Goal: Task Accomplishment & Management: Manage account settings

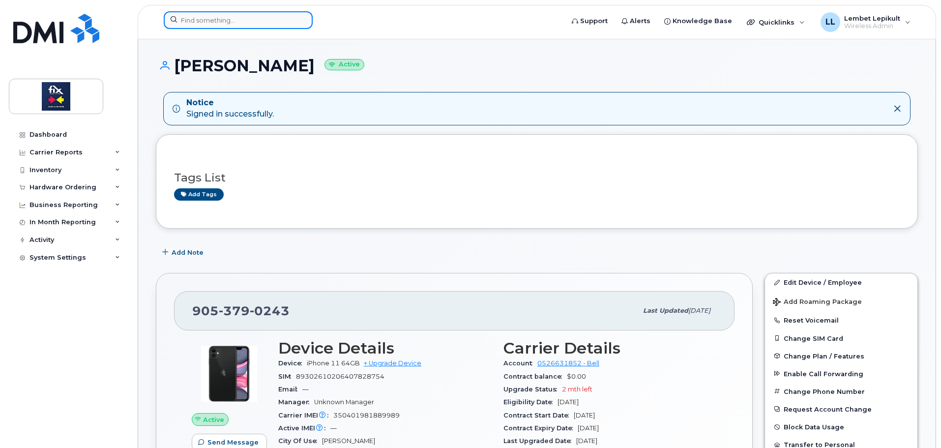
click at [241, 16] on input at bounding box center [238, 20] width 149 height 18
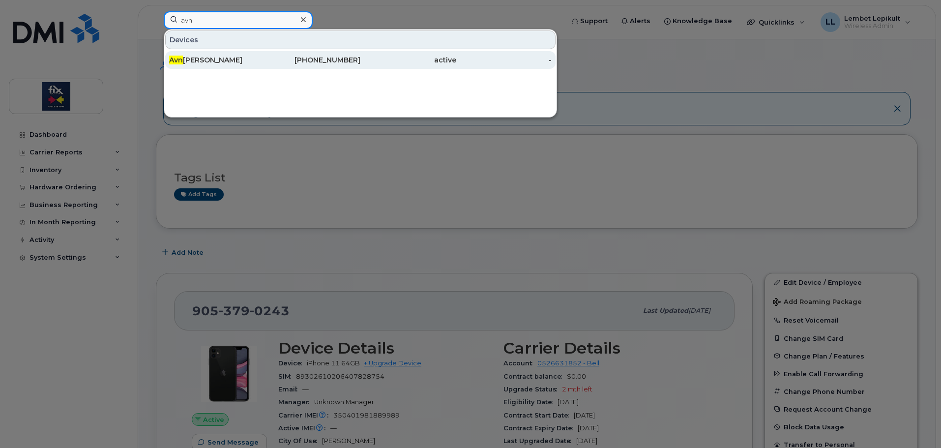
type input "avn"
click at [232, 59] on div "Avn [PERSON_NAME]" at bounding box center [217, 60] width 96 height 10
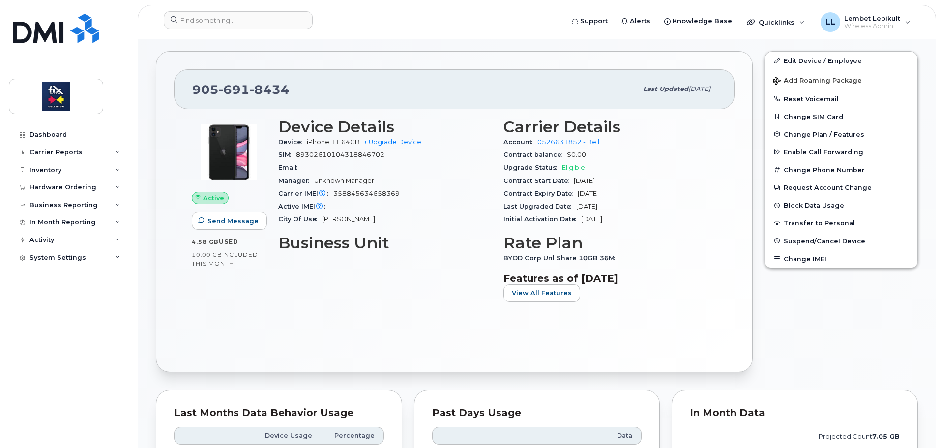
scroll to position [197, 0]
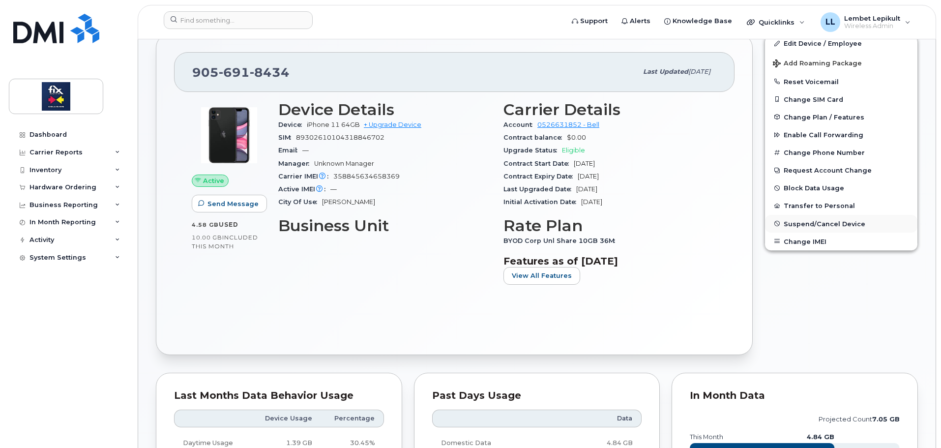
click at [832, 224] on span "Suspend/Cancel Device" at bounding box center [824, 223] width 82 height 7
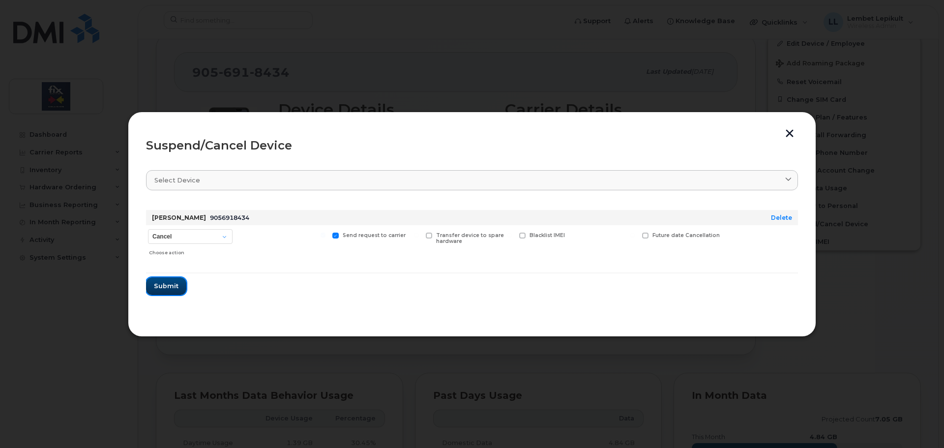
click at [178, 285] on button "Submit" at bounding box center [166, 286] width 40 height 18
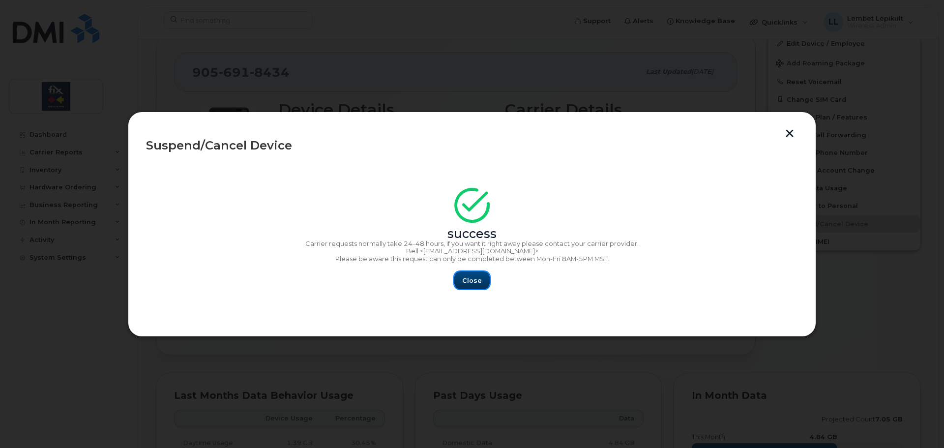
click at [478, 287] on button "Close" at bounding box center [471, 280] width 35 height 18
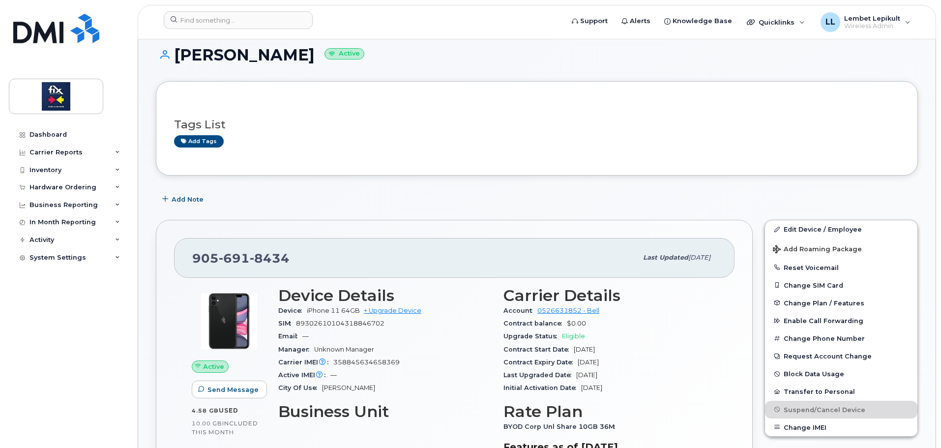
scroll to position [0, 0]
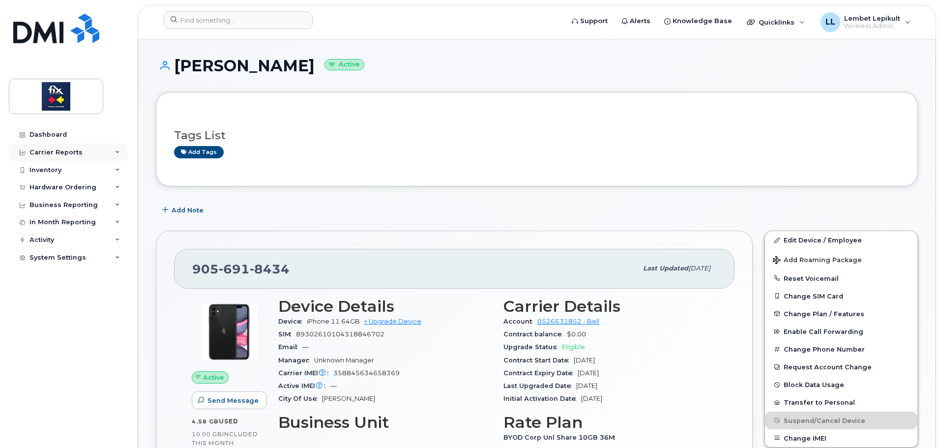
click at [59, 154] on div "Carrier Reports" at bounding box center [55, 152] width 53 height 8
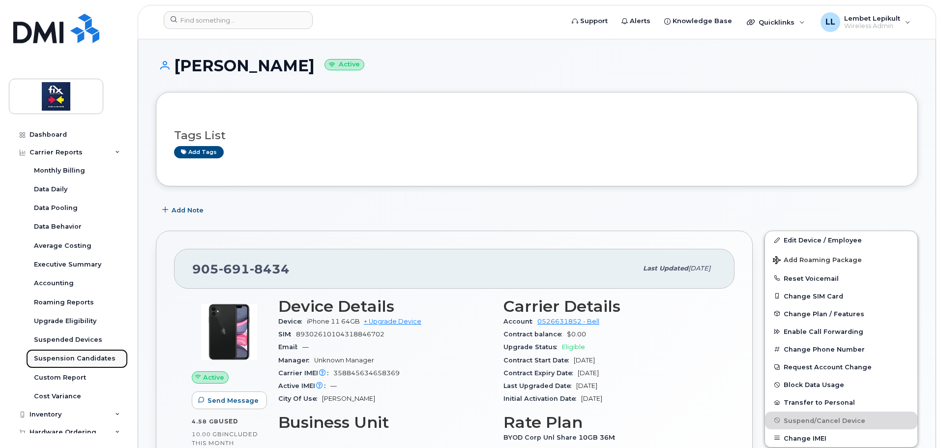
click at [70, 358] on div "Suspension Candidates" at bounding box center [75, 358] width 82 height 9
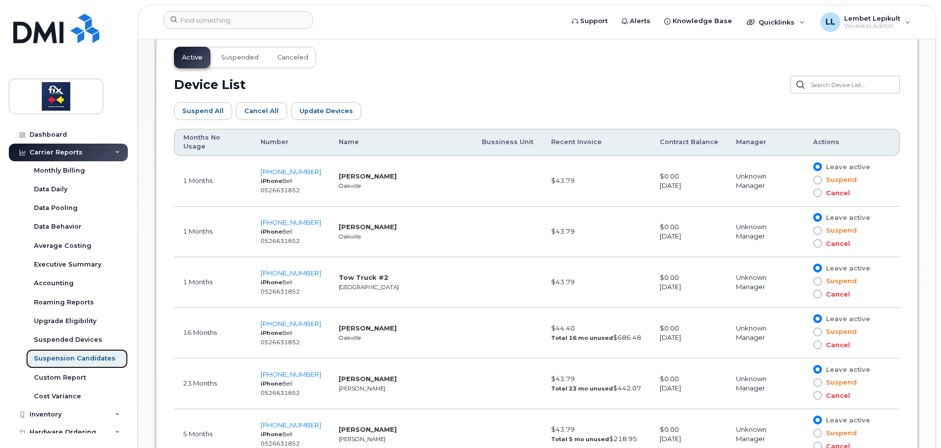
scroll to position [541, 0]
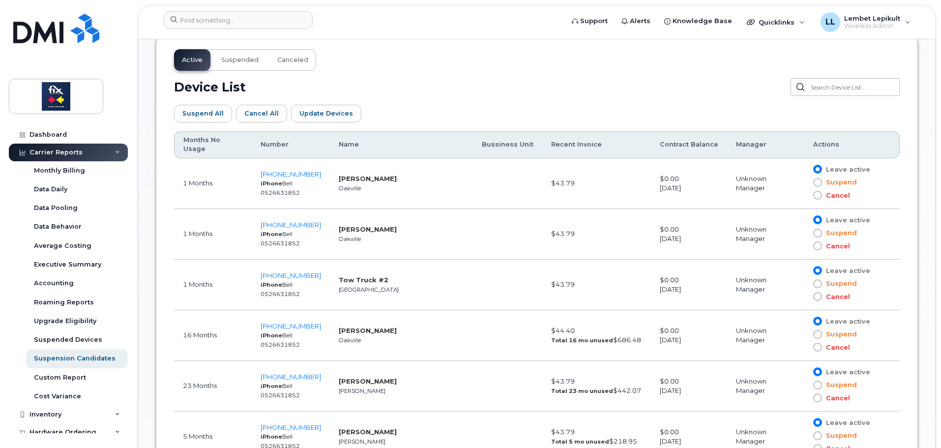
click at [814, 178] on span at bounding box center [817, 182] width 9 height 9
click at [803, 182] on input "Suspend" at bounding box center [803, 182] width 0 height 0
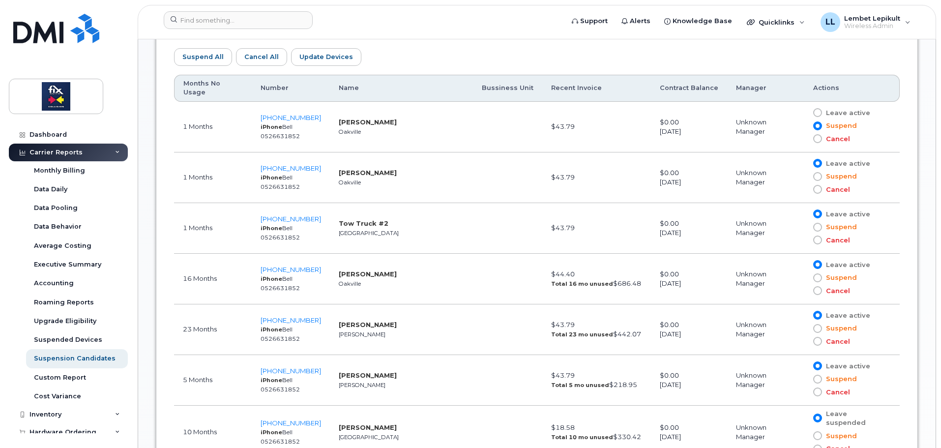
scroll to position [639, 0]
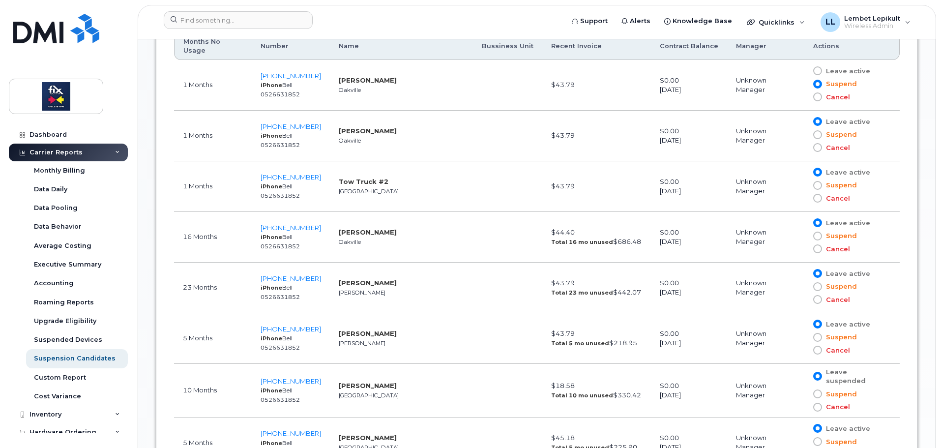
click at [813, 181] on span at bounding box center [817, 185] width 9 height 9
click at [803, 185] on input "Suspend" at bounding box center [803, 185] width 0 height 0
click at [816, 231] on span at bounding box center [817, 235] width 9 height 9
click at [803, 236] on input "Suspend" at bounding box center [803, 236] width 0 height 0
click at [813, 218] on span at bounding box center [817, 222] width 9 height 9
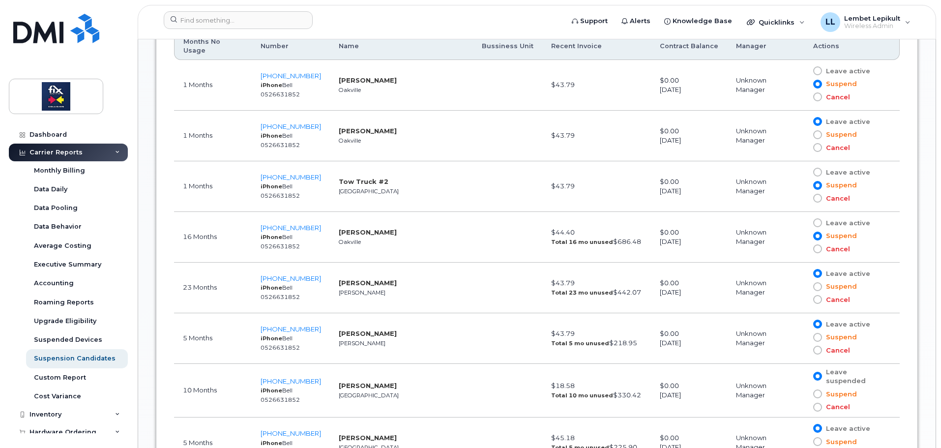
click at [803, 223] on input "Leave active" at bounding box center [803, 223] width 0 height 0
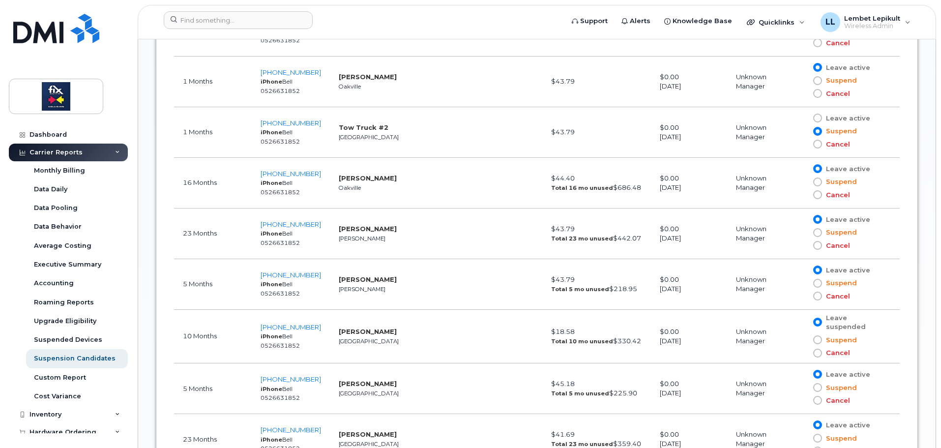
scroll to position [737, 0]
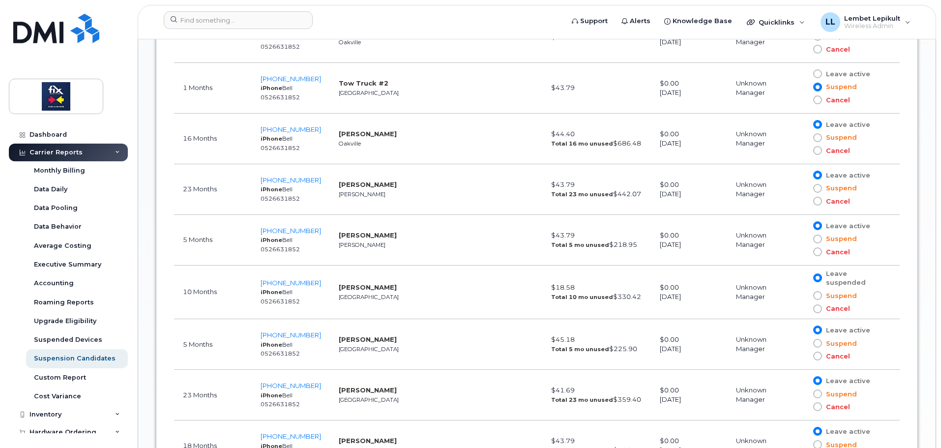
click at [813, 234] on span at bounding box center [817, 238] width 9 height 9
click at [803, 239] on input "Suspend" at bounding box center [803, 239] width 0 height 0
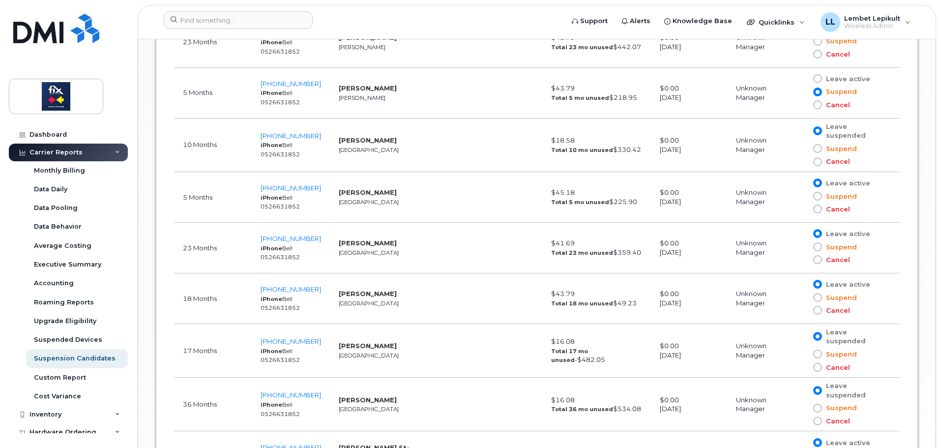
scroll to position [885, 0]
click at [813, 242] on span at bounding box center [817, 246] width 9 height 9
click at [803, 246] on input "Suspend" at bounding box center [803, 246] width 0 height 0
click at [814, 292] on span at bounding box center [817, 296] width 9 height 9
click at [803, 297] on input "Suspend" at bounding box center [803, 297] width 0 height 0
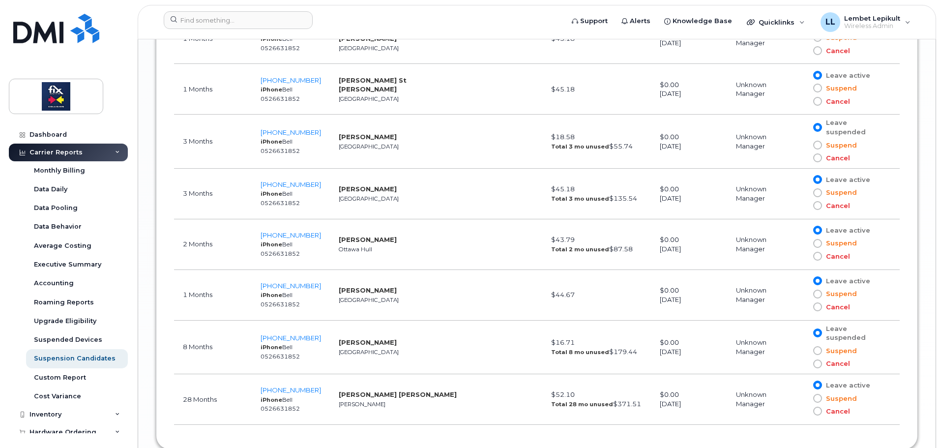
scroll to position [1328, 0]
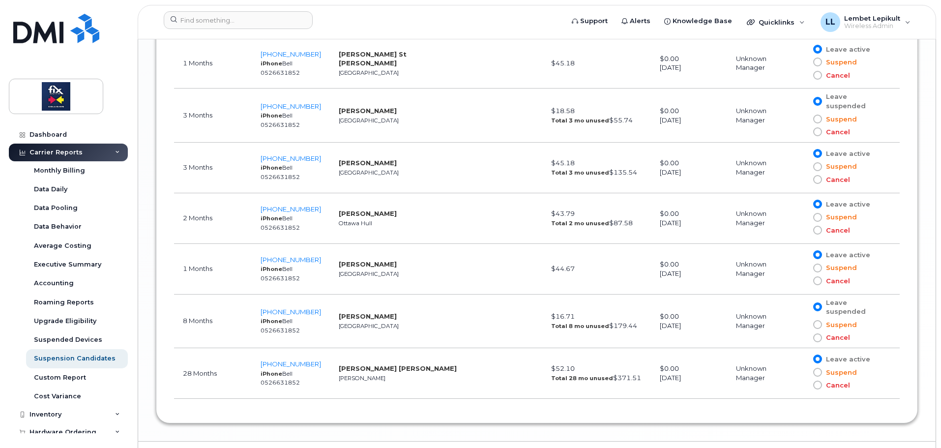
click at [813, 368] on span at bounding box center [817, 372] width 9 height 9
click at [803, 372] on input "Suspend" at bounding box center [803, 372] width 0 height 0
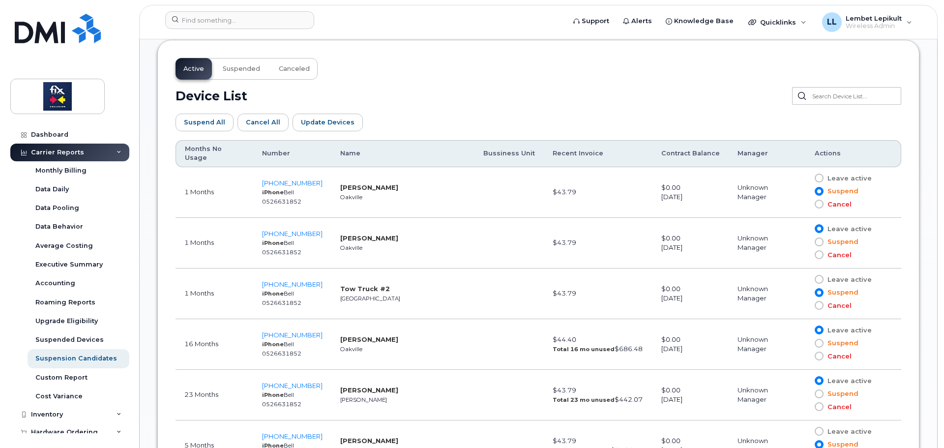
scroll to position [492, 0]
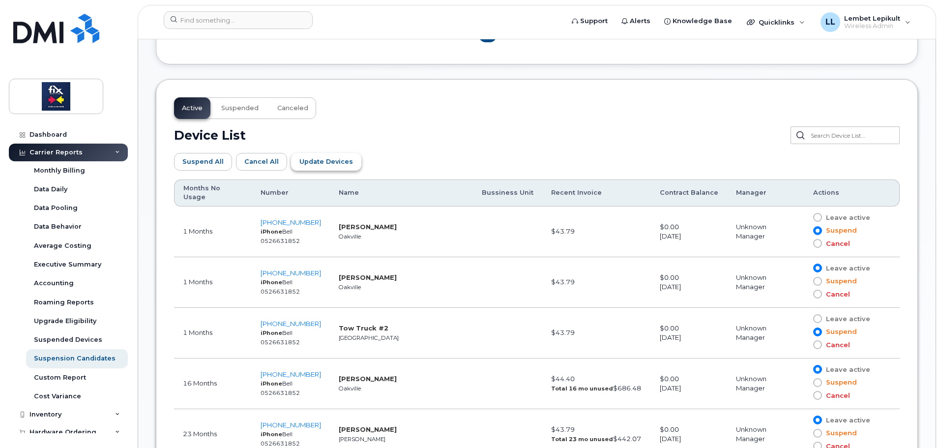
click at [336, 162] on span "Update Devices" at bounding box center [326, 161] width 54 height 9
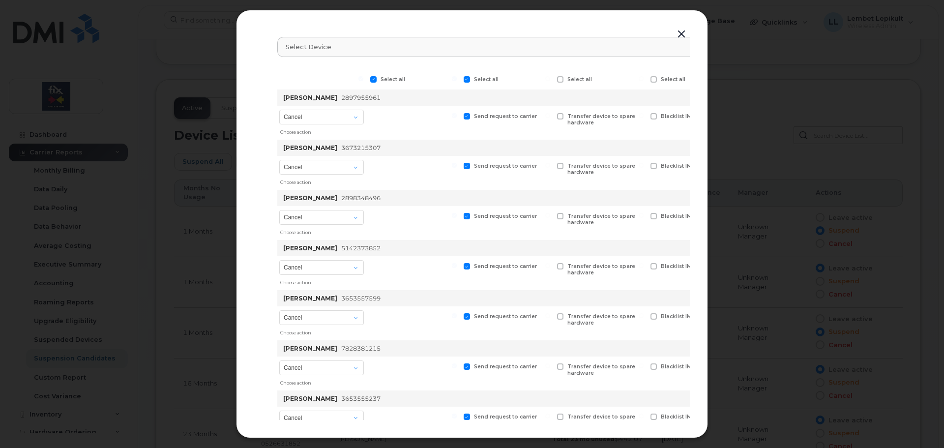
scroll to position [0, 122]
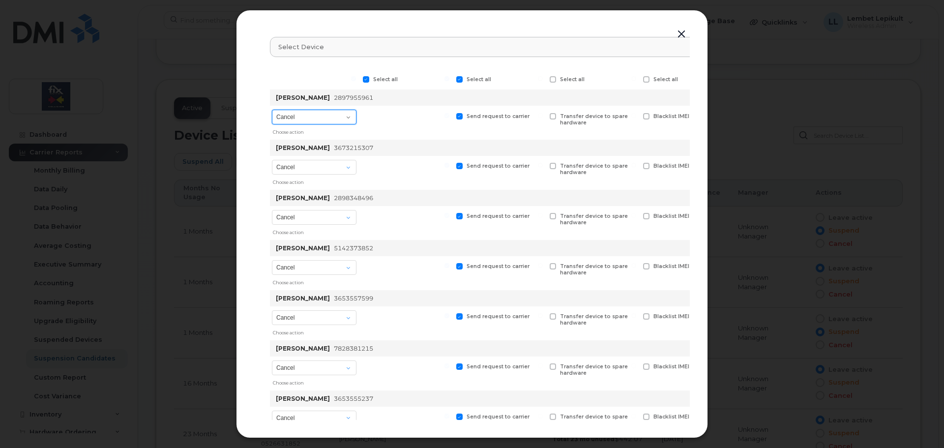
click at [346, 120] on select "Cancel Suspend - Extend Suspension Suspend - Reduced Rate Suspend - Full Rate S…" at bounding box center [314, 117] width 85 height 15
select select "[object Object]"
click at [273, 110] on select "Cancel Suspend - Extend Suspension Suspend - Reduced Rate Suspend - Full Rate S…" at bounding box center [314, 117] width 85 height 15
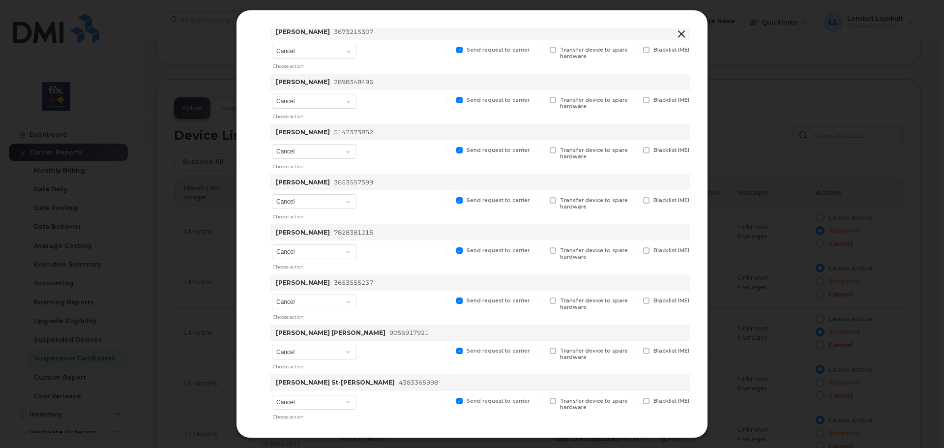
scroll to position [147, 122]
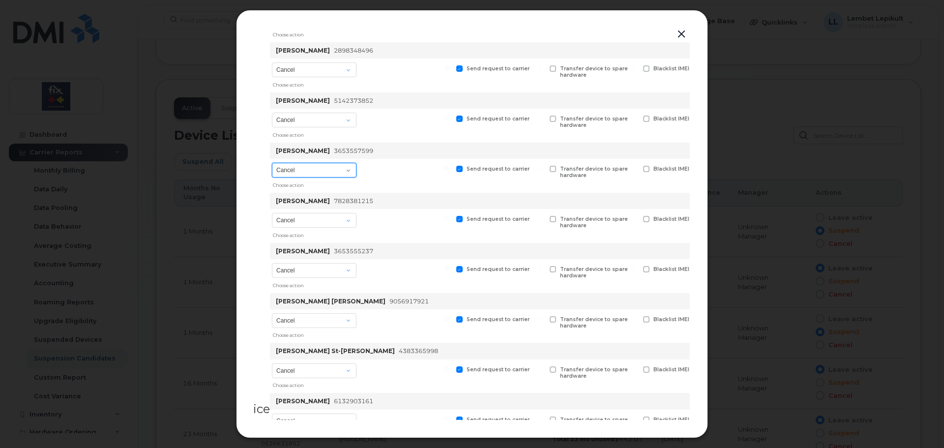
click at [351, 171] on select "Cancel Suspend - Extend Suspension Suspend - Reduced Rate Suspend - Full Rate S…" at bounding box center [314, 170] width 85 height 15
select select "[object Object]"
click at [273, 163] on select "Cancel Suspend - Extend Suspension Suspend - Reduced Rate Suspend - Full Rate S…" at bounding box center [314, 170] width 85 height 15
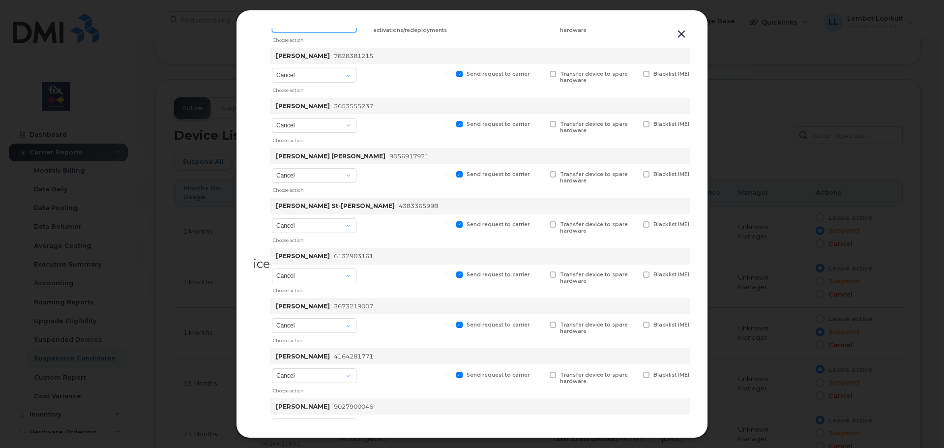
scroll to position [295, 122]
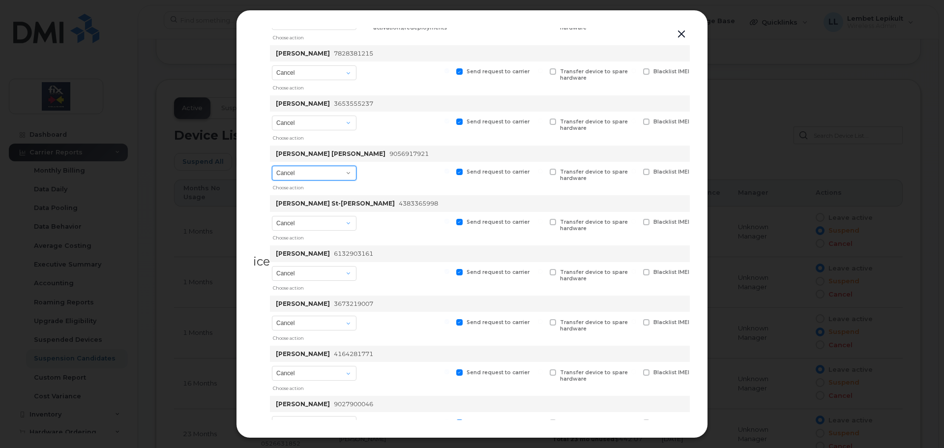
click at [346, 175] on select "Cancel Suspend - Extend Suspension Suspend - Reduced Rate Suspend - Full Rate S…" at bounding box center [314, 173] width 85 height 15
select select "[object Object]"
click at [273, 166] on select "Cancel Suspend - Extend Suspension Suspend - Reduced Rate Suspend - Full Rate S…" at bounding box center [314, 173] width 85 height 15
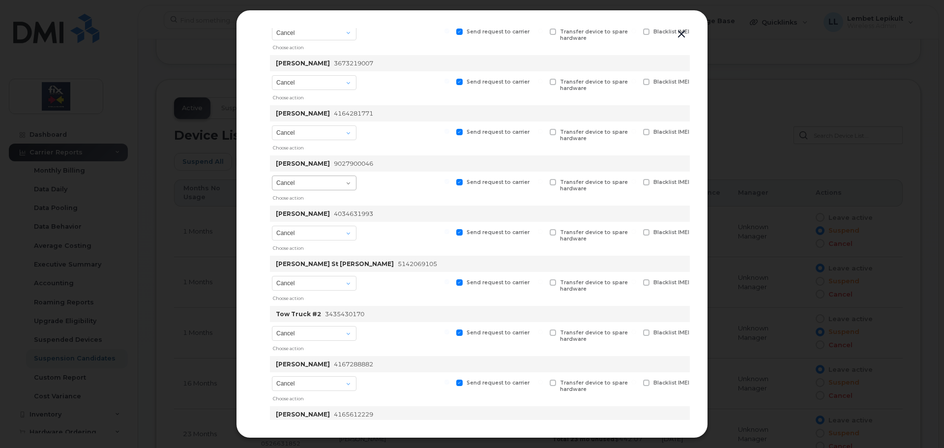
scroll to position [541, 122]
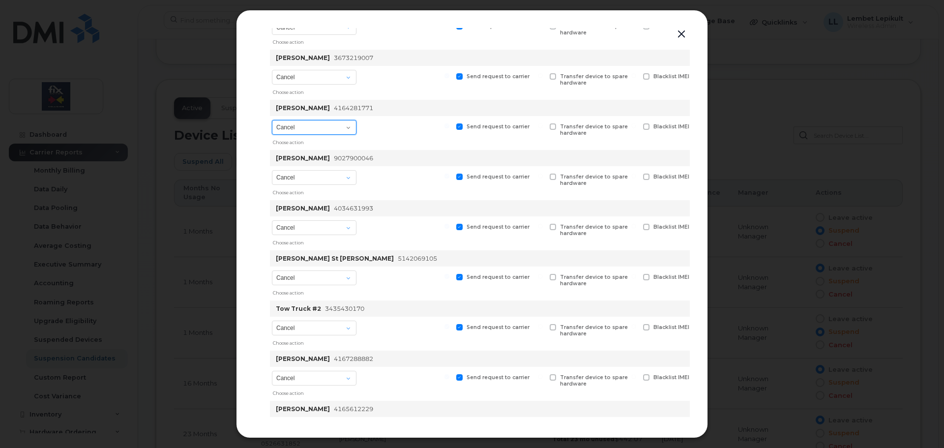
click at [345, 126] on select "Cancel Suspend - Extend Suspension Suspend - Reduced Rate Suspend - Full Rate S…" at bounding box center [314, 127] width 85 height 15
select select "[object Object]"
click at [273, 120] on select "Cancel Suspend - Extend Suspension Suspend - Reduced Rate Suspend - Full Rate S…" at bounding box center [314, 127] width 85 height 15
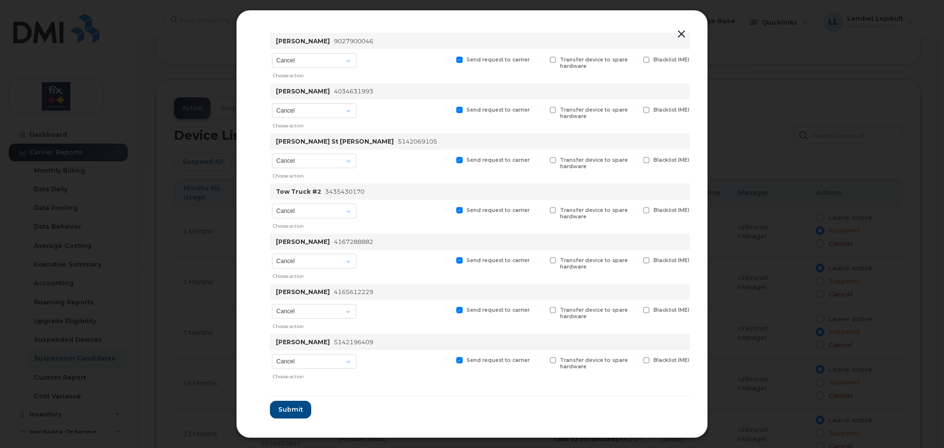
scroll to position [668, 122]
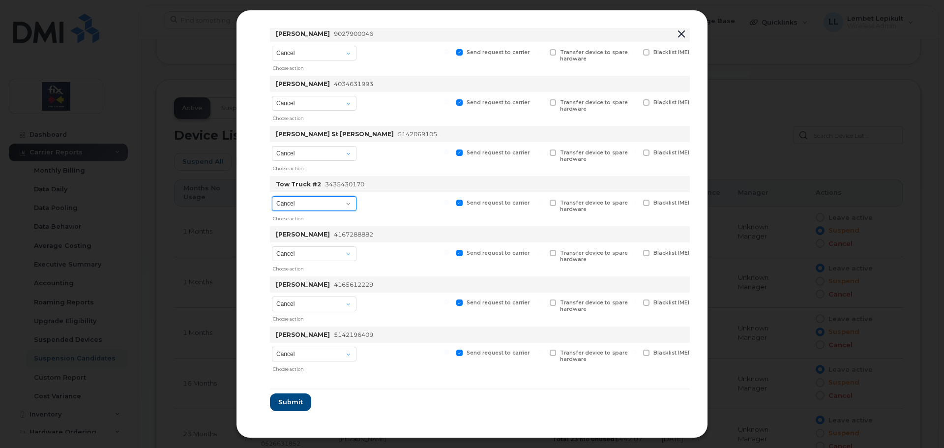
click at [345, 201] on select "Cancel Suspend - Extend Suspension Suspend - Reduced Rate Suspend - Full Rate S…" at bounding box center [314, 203] width 85 height 15
select select "[object Object]"
click at [273, 196] on select "Cancel Suspend - Extend Suspension Suspend - Reduced Rate Suspend - Full Rate S…" at bounding box center [314, 203] width 85 height 15
click at [341, 253] on select "Cancel Suspend - Extend Suspension Suspend - Reduced Rate Suspend - Full Rate S…" at bounding box center [314, 253] width 85 height 15
select select "[object Object]"
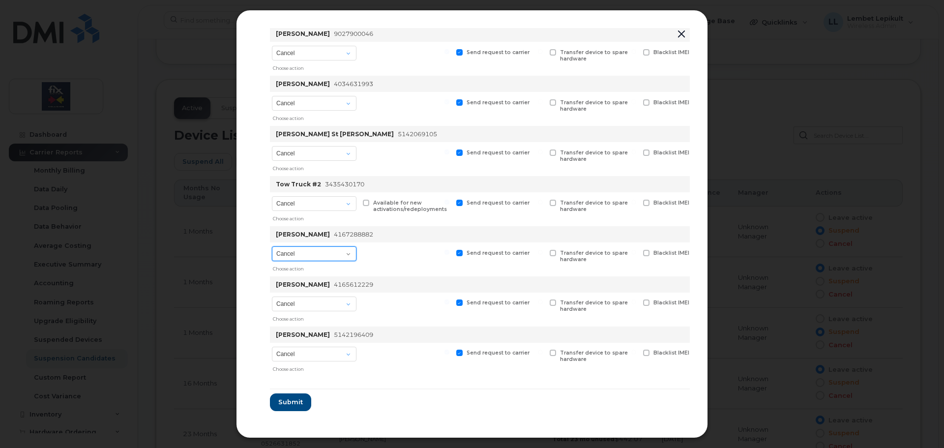
click at [273, 246] on select "Cancel Suspend - Extend Suspension Suspend - Reduced Rate Suspend - Full Rate S…" at bounding box center [314, 253] width 85 height 15
click at [321, 305] on select "Cancel Suspend - Extend Suspension Suspend - Reduced Rate Suspend - Full Rate S…" at bounding box center [314, 303] width 85 height 15
select select "[object Object]"
click at [273, 296] on select "Cancel Suspend - Extend Suspension Suspend - Reduced Rate Suspend - Full Rate S…" at bounding box center [314, 303] width 85 height 15
click at [292, 406] on button "Submit" at bounding box center [290, 402] width 40 height 18
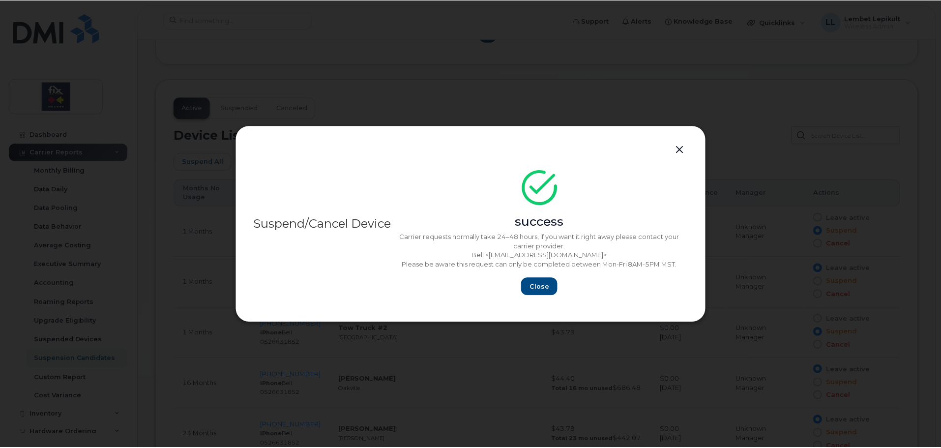
scroll to position [0, 0]
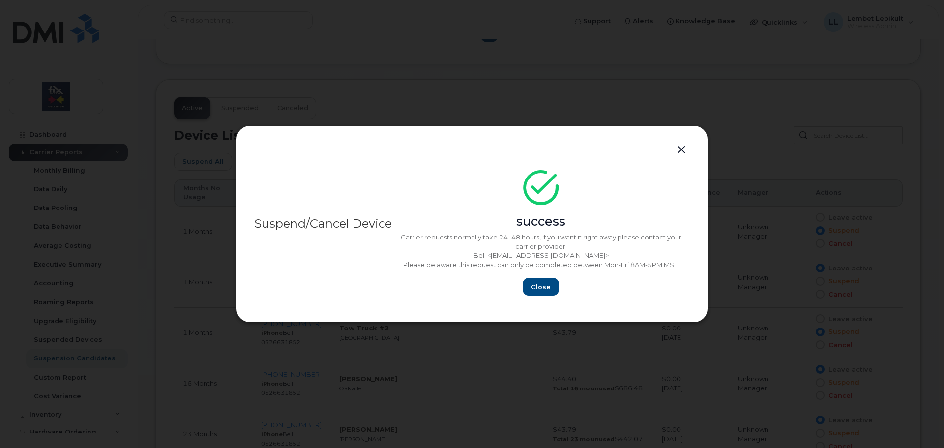
click at [681, 150] on button "button" at bounding box center [681, 150] width 15 height 14
